Goal: Transaction & Acquisition: Subscribe to service/newsletter

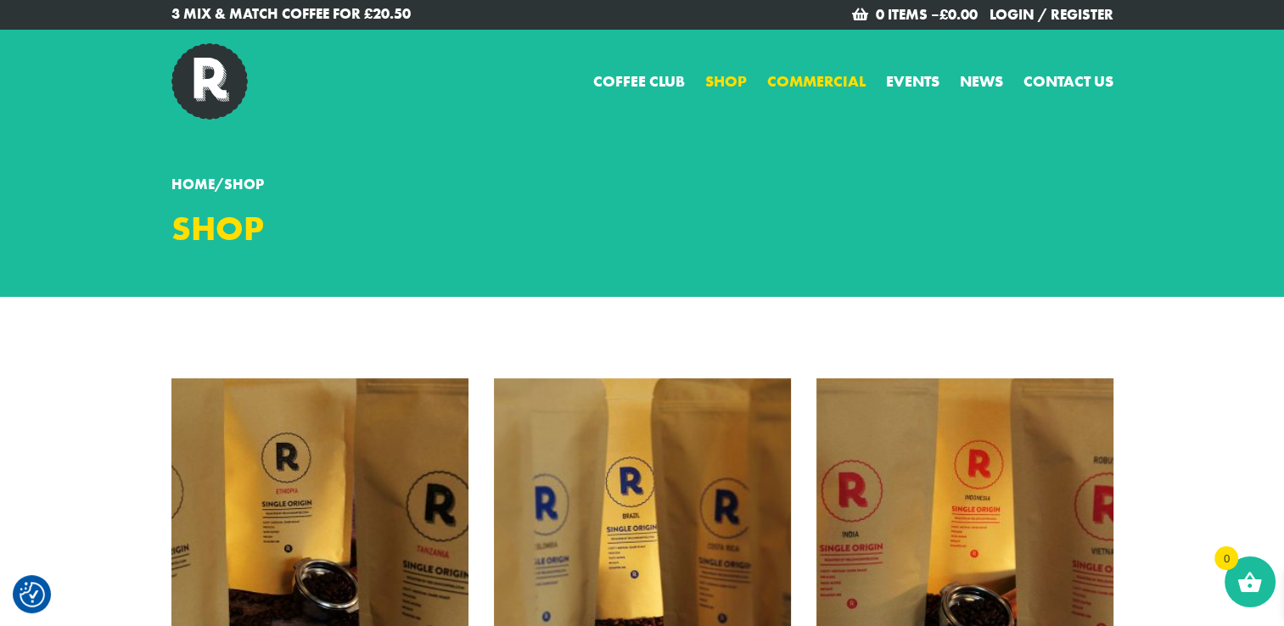
click at [808, 71] on link "Commercial" at bounding box center [816, 81] width 98 height 23
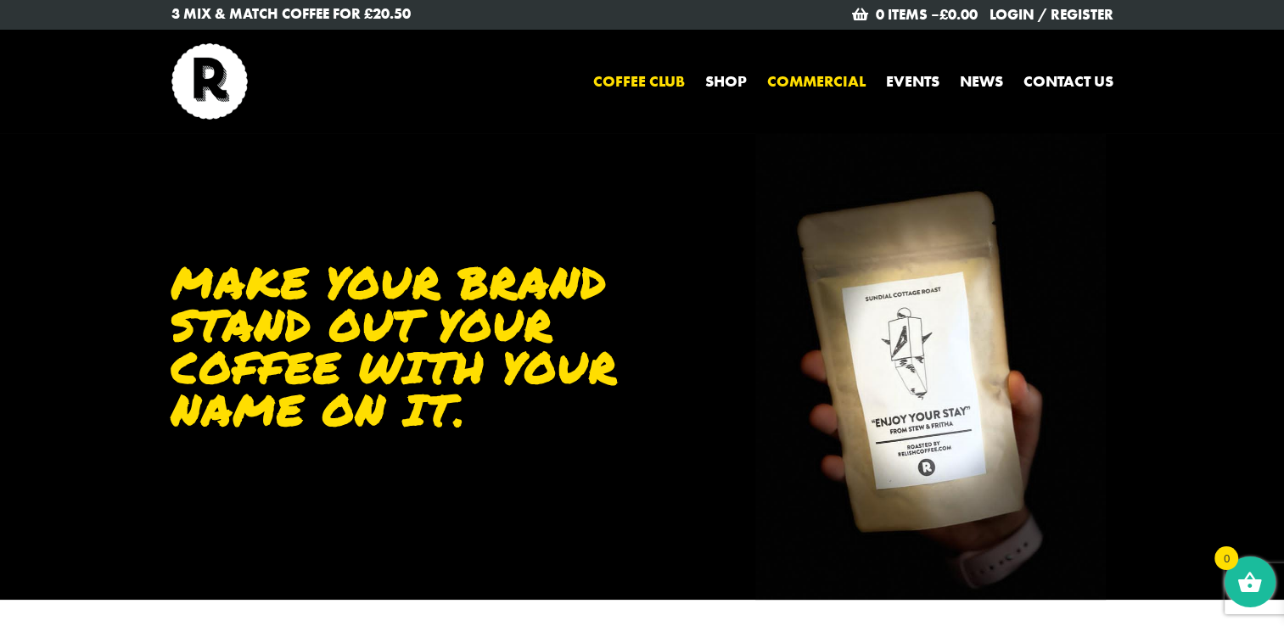
click at [622, 76] on link "Coffee Club" at bounding box center [639, 81] width 92 height 23
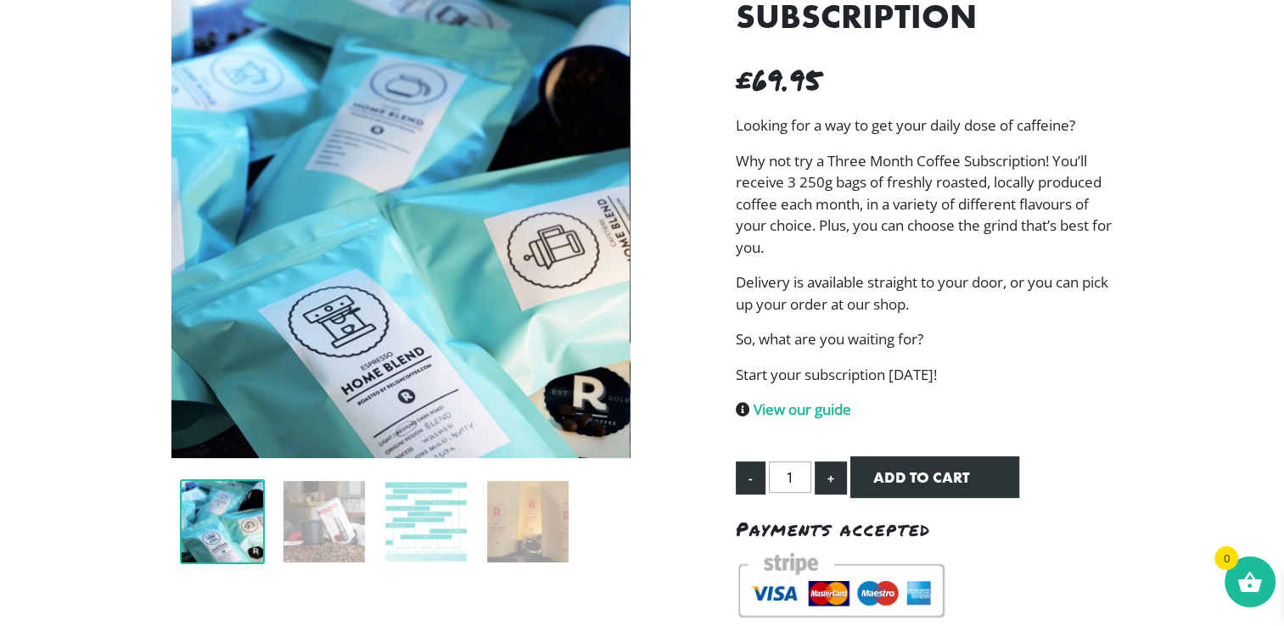
scroll to position [243, 0]
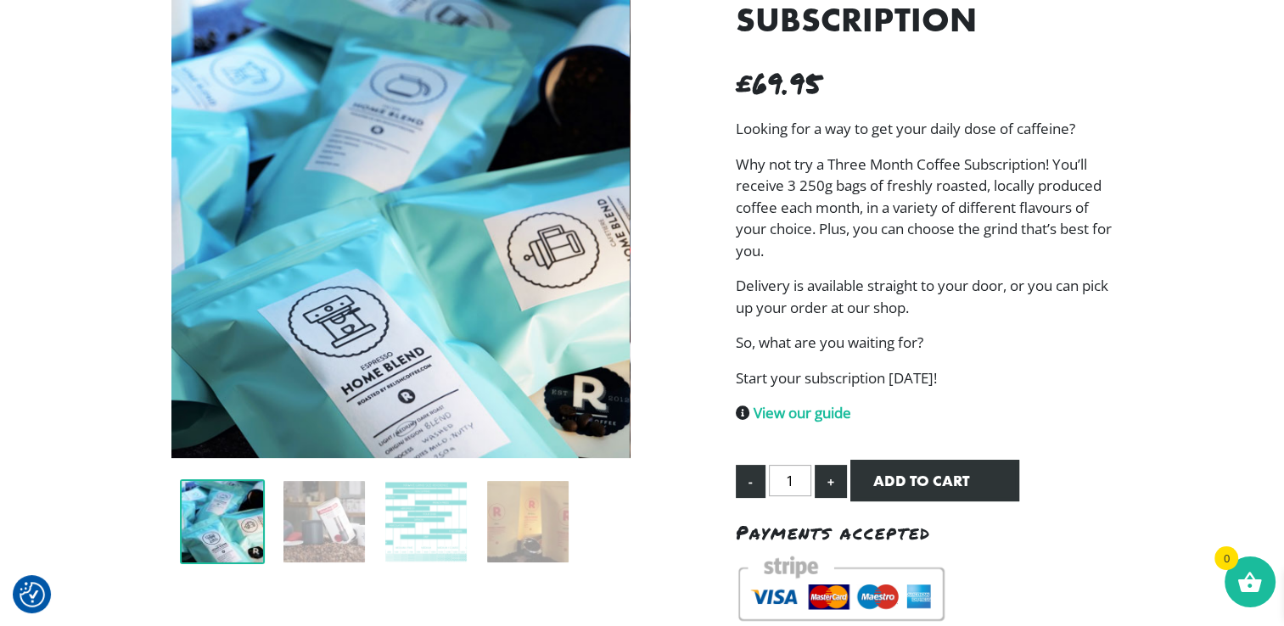
click at [732, 173] on div "Three Month Coffee Subscription £ 69.95 Looking for a way to get your daily dos…" at bounding box center [924, 295] width 403 height 672
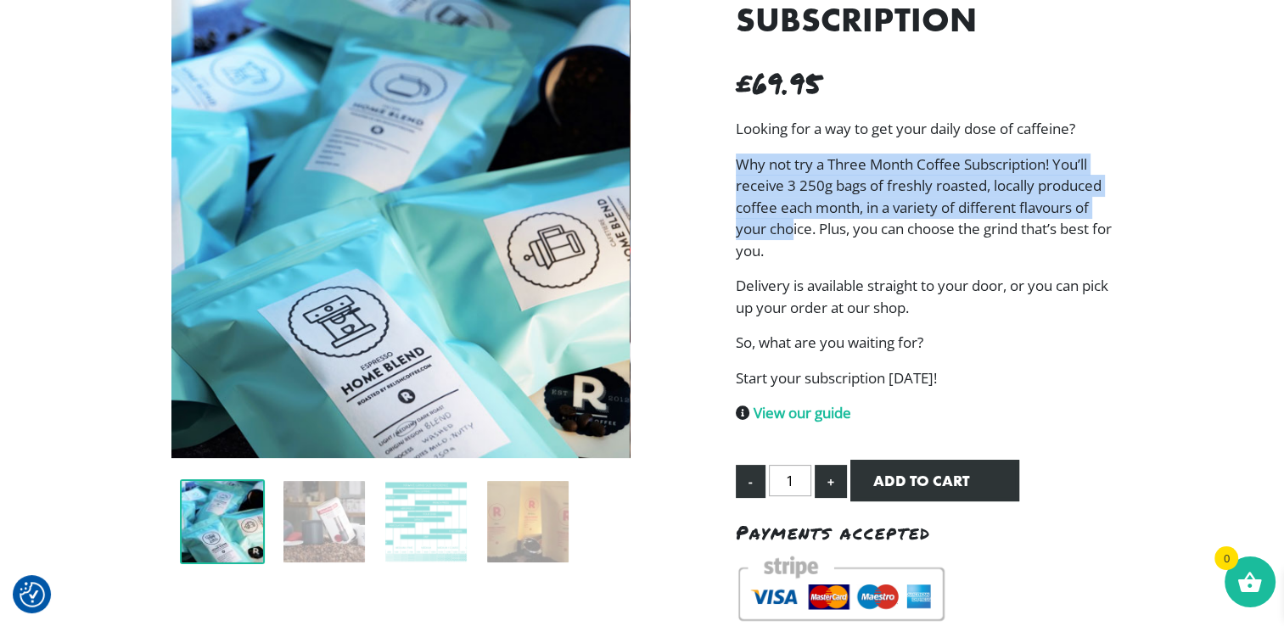
drag, startPoint x: 730, startPoint y: 148, endPoint x: 792, endPoint y: 219, distance: 93.8
click at [792, 219] on div "Three Month Coffee Subscription £ 69.95 Looking for a way to get your daily dos…" at bounding box center [924, 295] width 403 height 672
click at [792, 219] on p "Why not try a Three Month Coffee Subscription! You’ll receive 3 250g bags of fr…" at bounding box center [925, 208] width 378 height 109
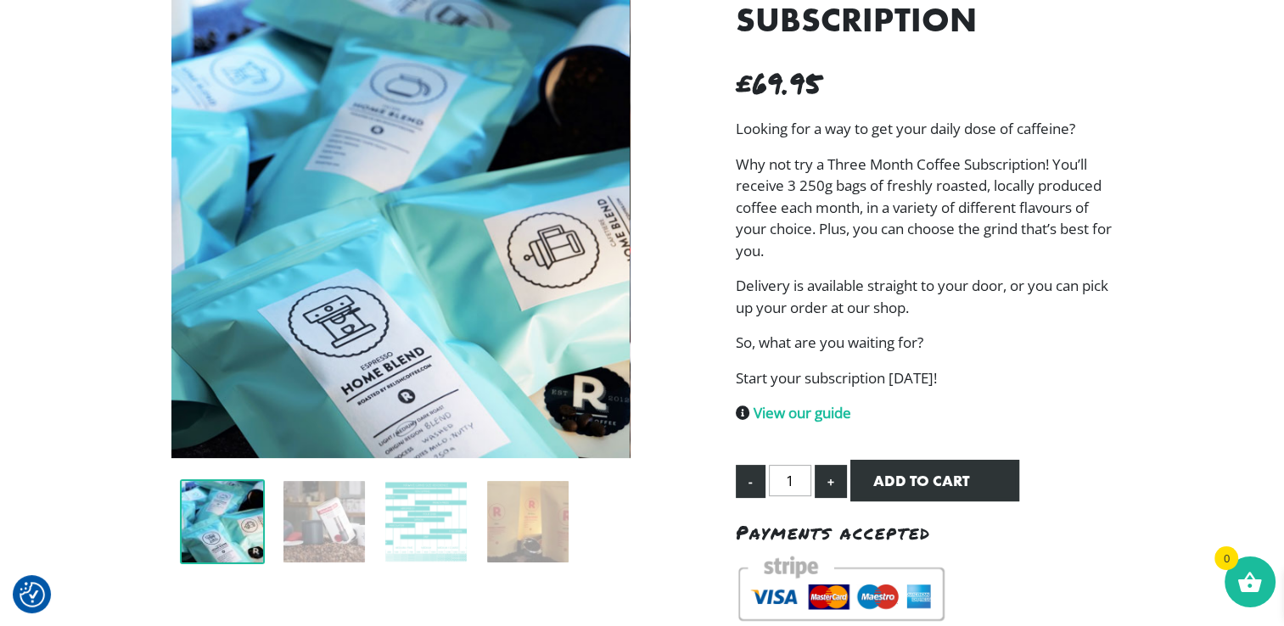
click at [798, 221] on p "Why not try a Three Month Coffee Subscription! You’ll receive 3 250g bags of fr…" at bounding box center [925, 208] width 378 height 109
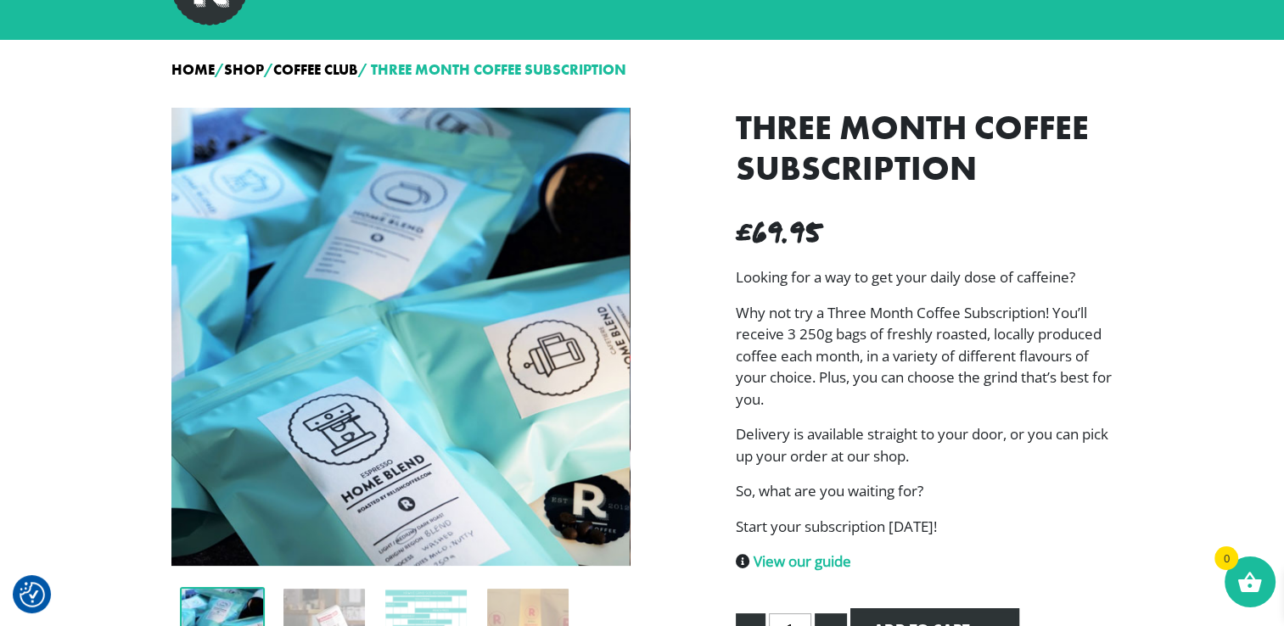
scroll to position [0, 0]
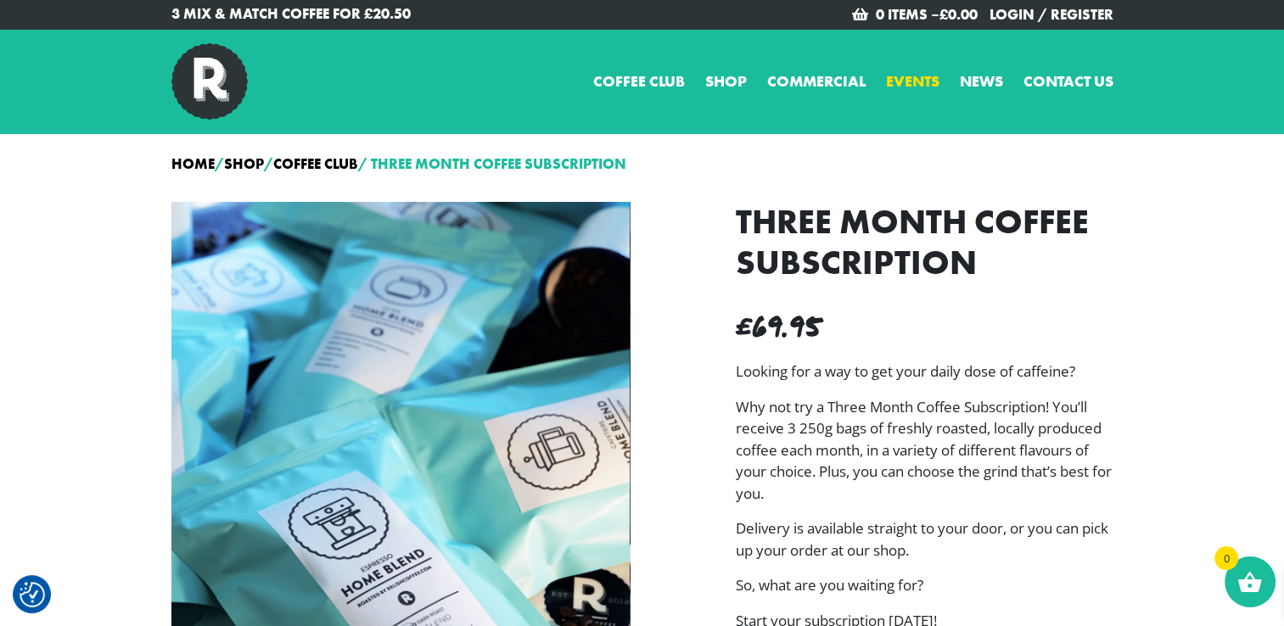
click at [930, 84] on link "Events" at bounding box center [912, 81] width 53 height 23
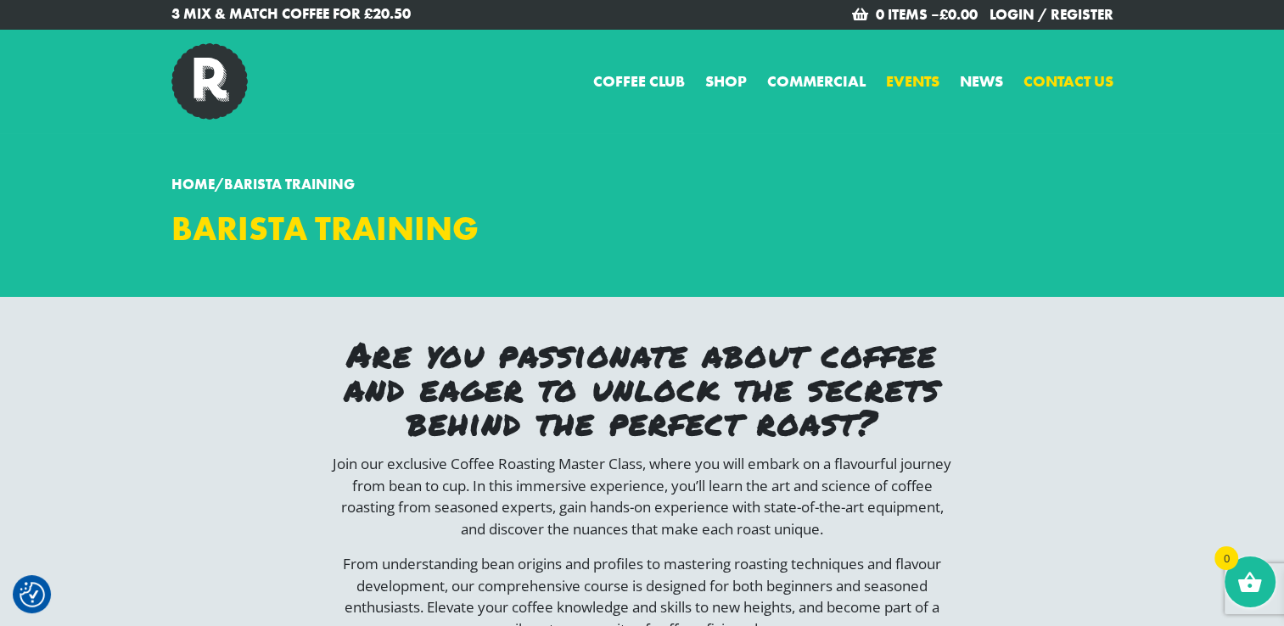
click at [1050, 83] on link "Contact us" at bounding box center [1068, 81] width 90 height 23
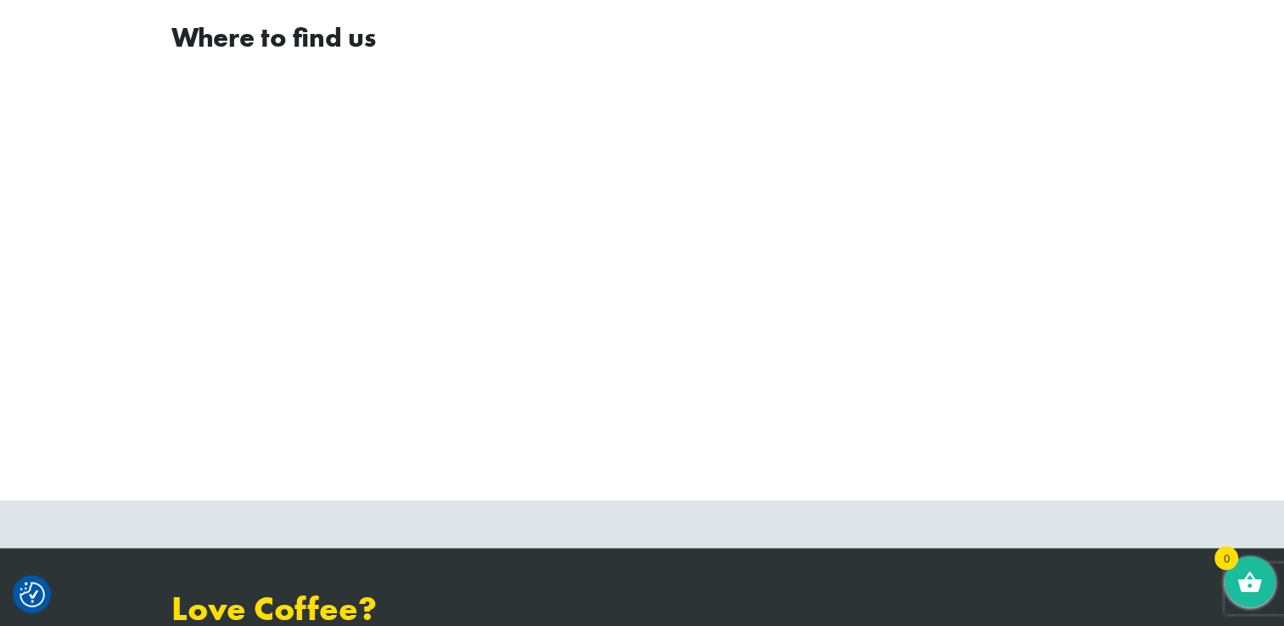
scroll to position [848, 0]
